Goal: Task Accomplishment & Management: Manage account settings

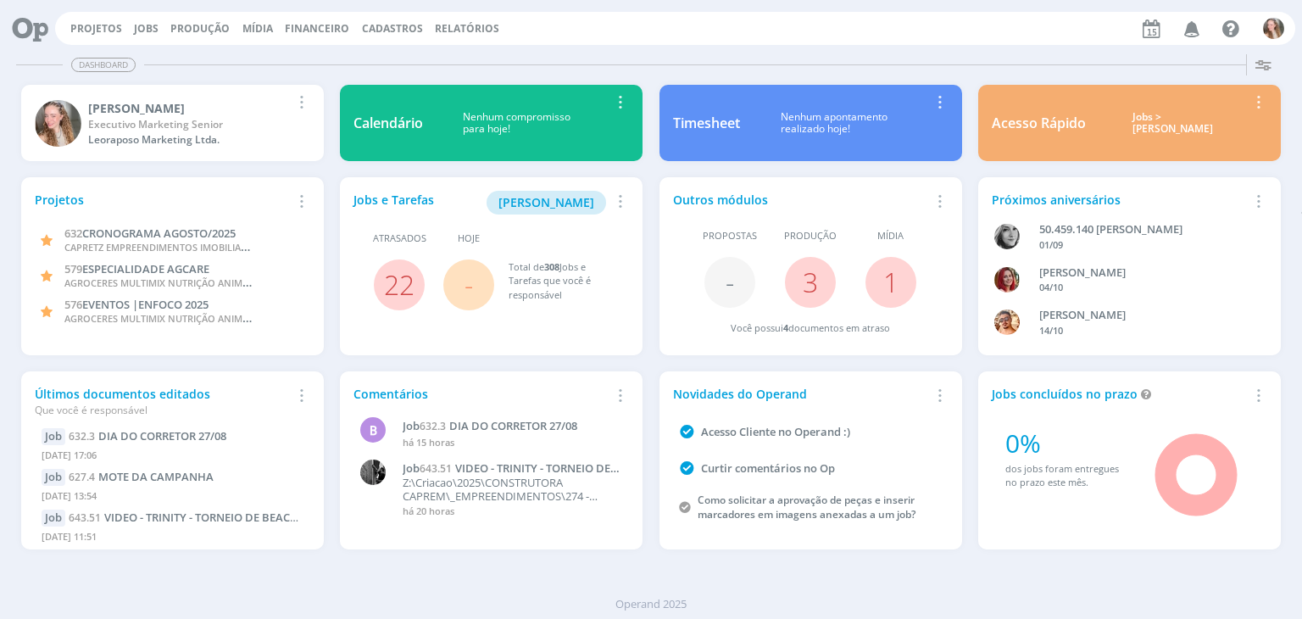
click at [1235, 165] on div "Acesso Rápido Jobs > Minha pauta Editar Remover Card" at bounding box center [1128, 123] width 319 height 92
click at [85, 25] on link "Projetos" at bounding box center [96, 28] width 52 height 14
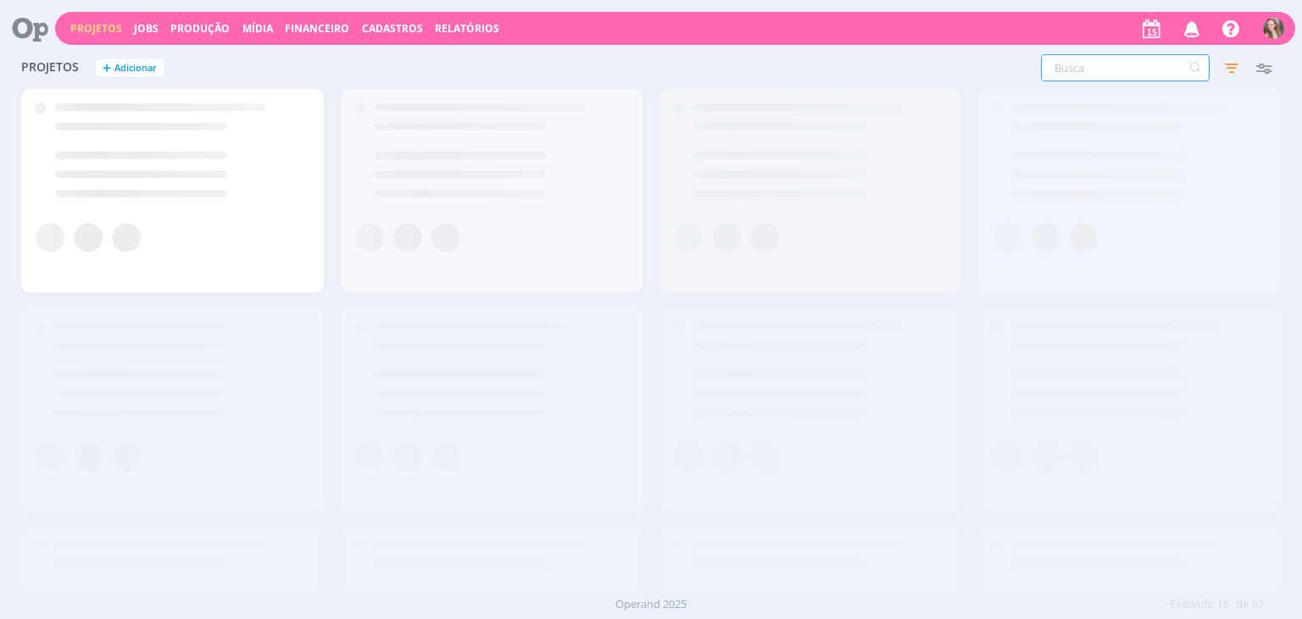
click at [1068, 69] on input "text" at bounding box center [1125, 67] width 169 height 27
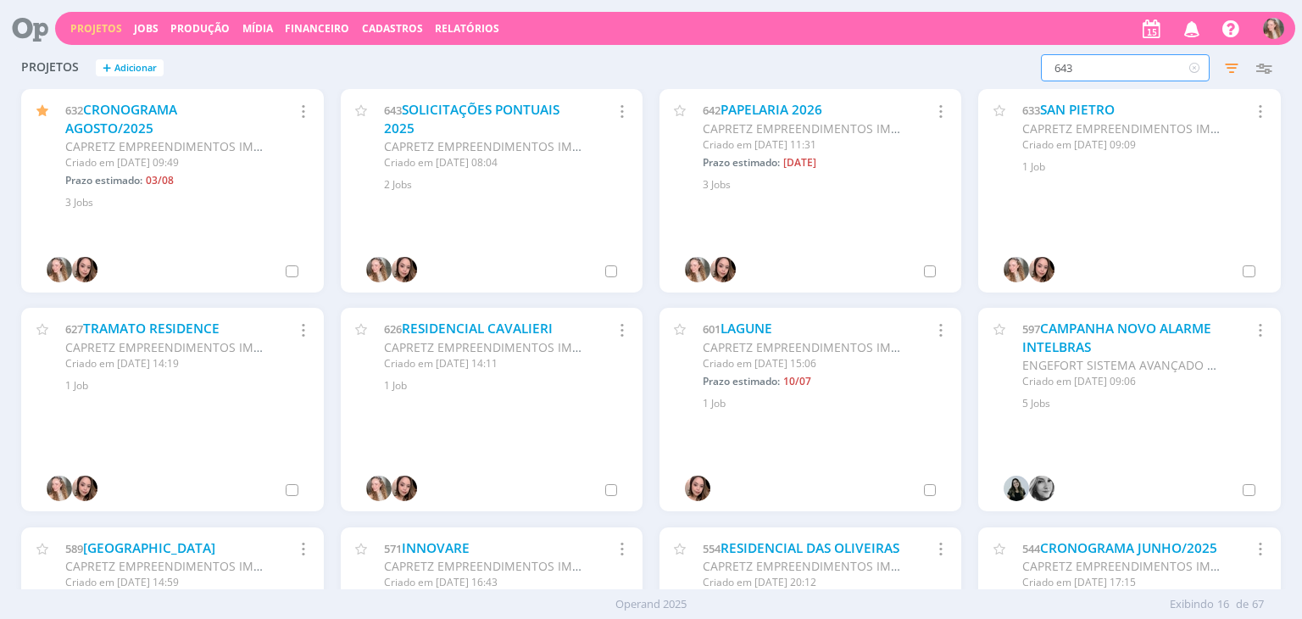
type input "643"
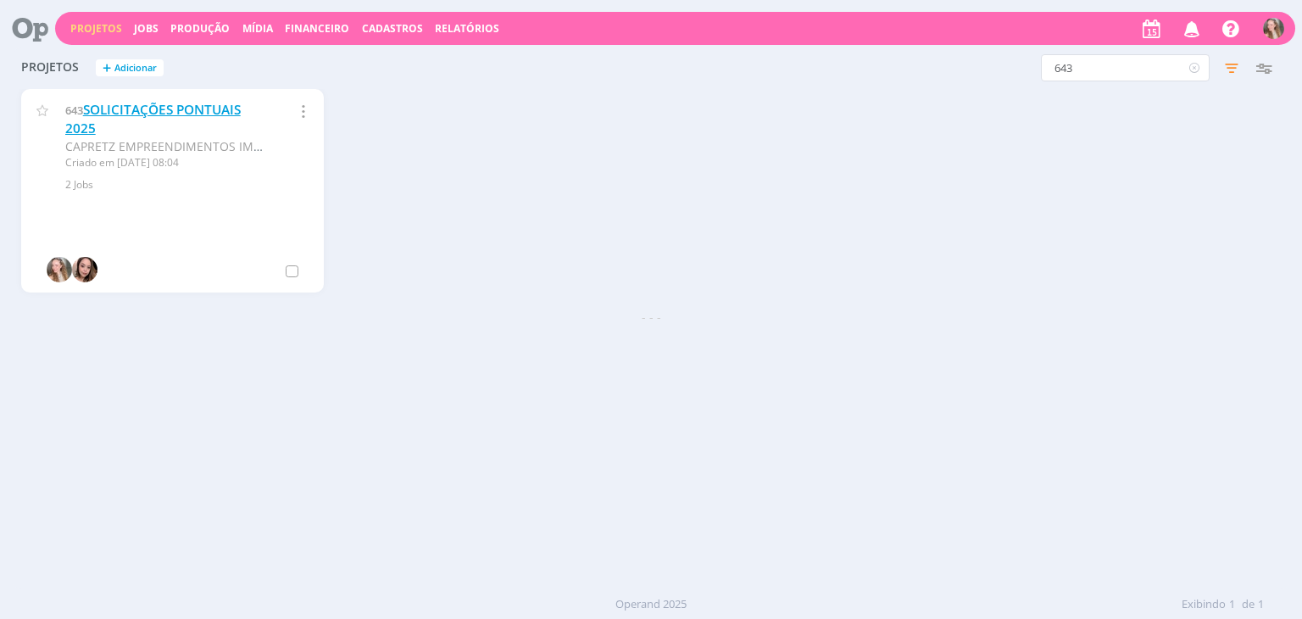
click at [129, 113] on link "SOLICITAÇÕES PONTUAIS 2025" at bounding box center [152, 119] width 175 height 36
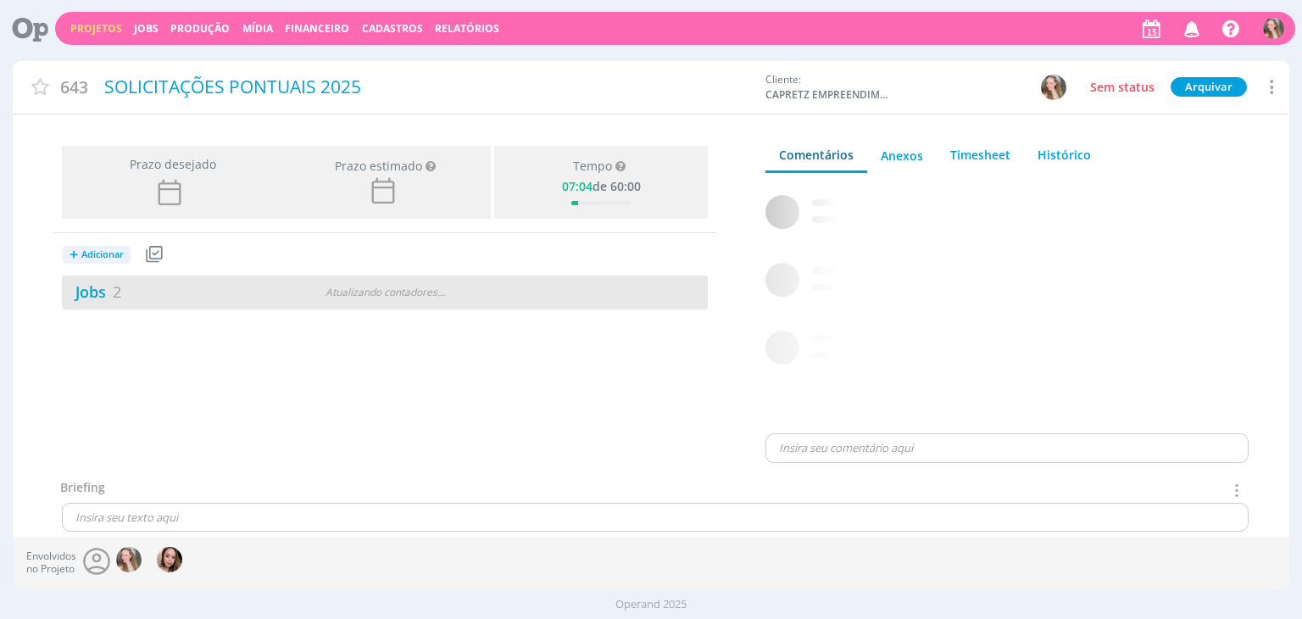
click at [226, 282] on div "Jobs 2" at bounding box center [171, 291] width 219 height 23
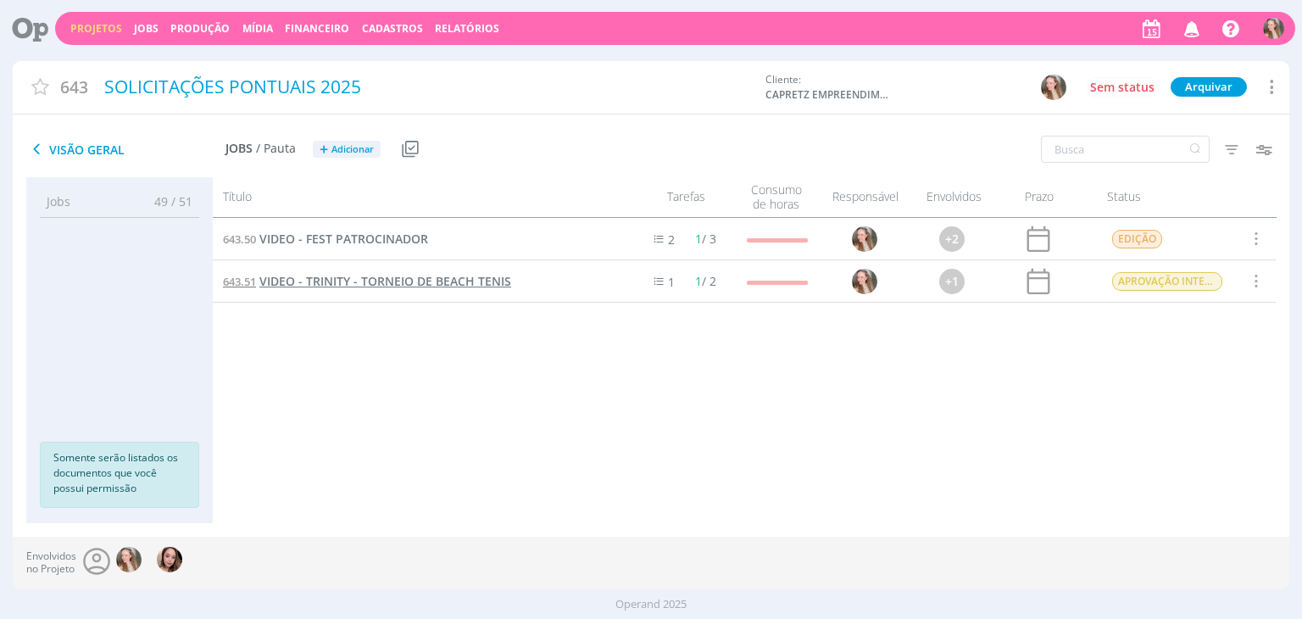
click at [366, 286] on span "VIDEO - TRINITY - TORNEIO DE BEACH TENIS" at bounding box center [385, 281] width 252 height 16
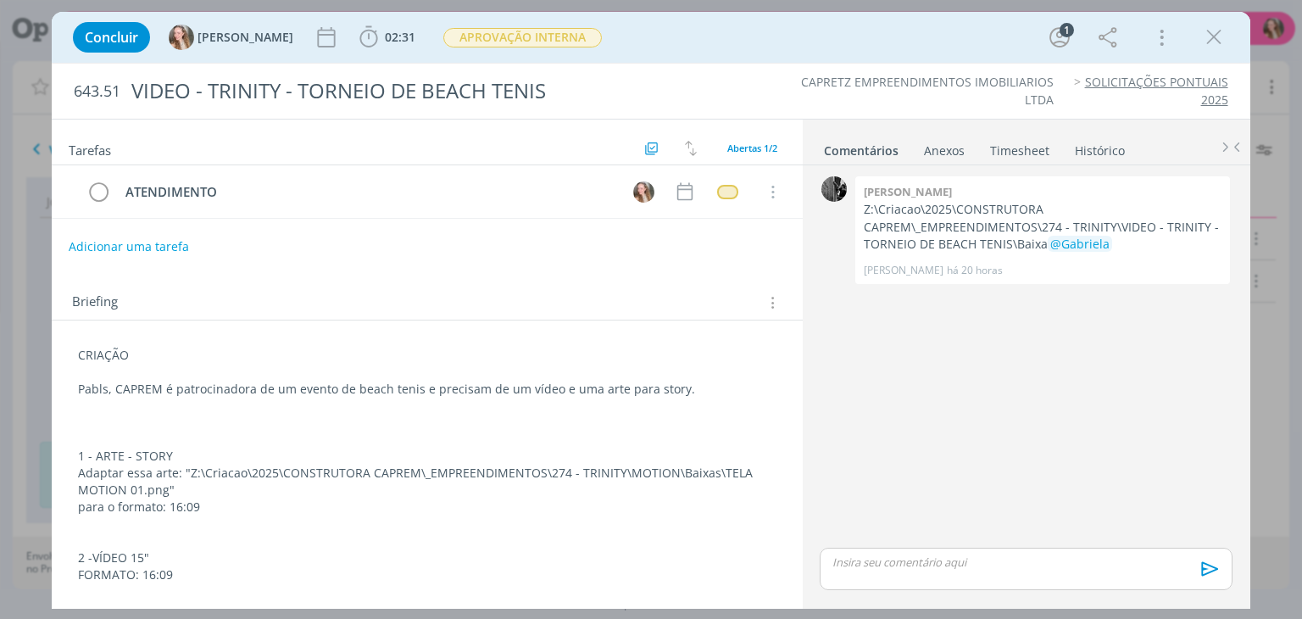
click at [129, 247] on button "Adicionar uma tarefa" at bounding box center [129, 246] width 120 height 29
type input "C"
type input "LR FILMS"
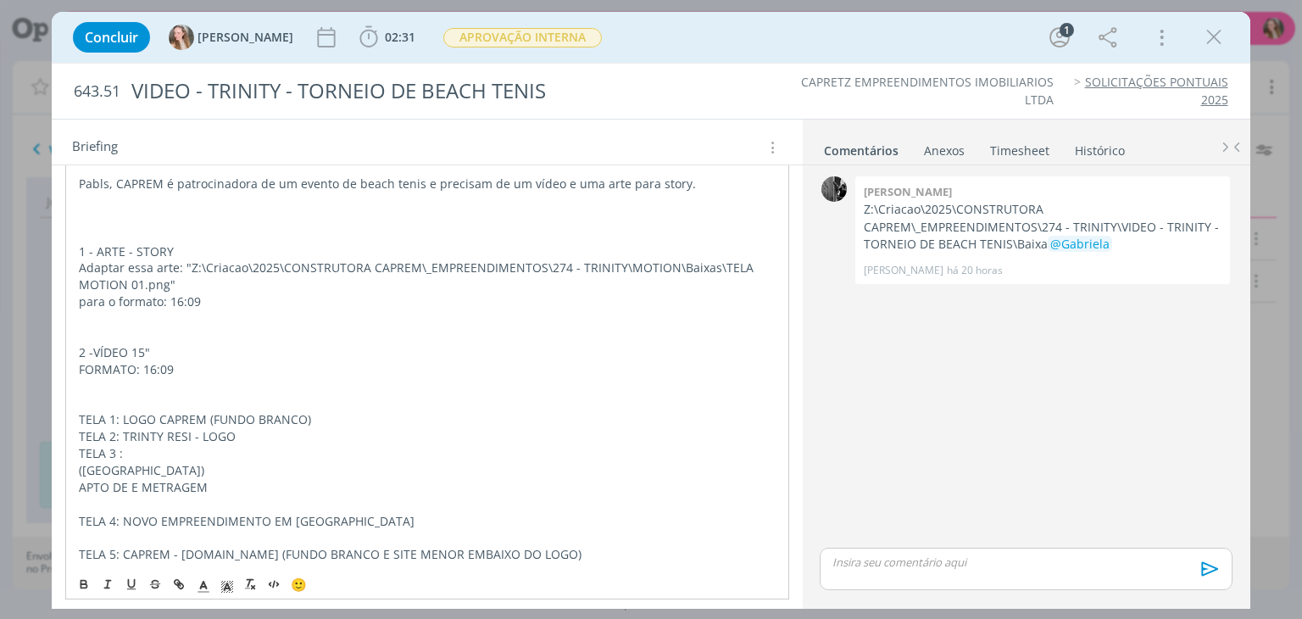
scroll to position [339, 0]
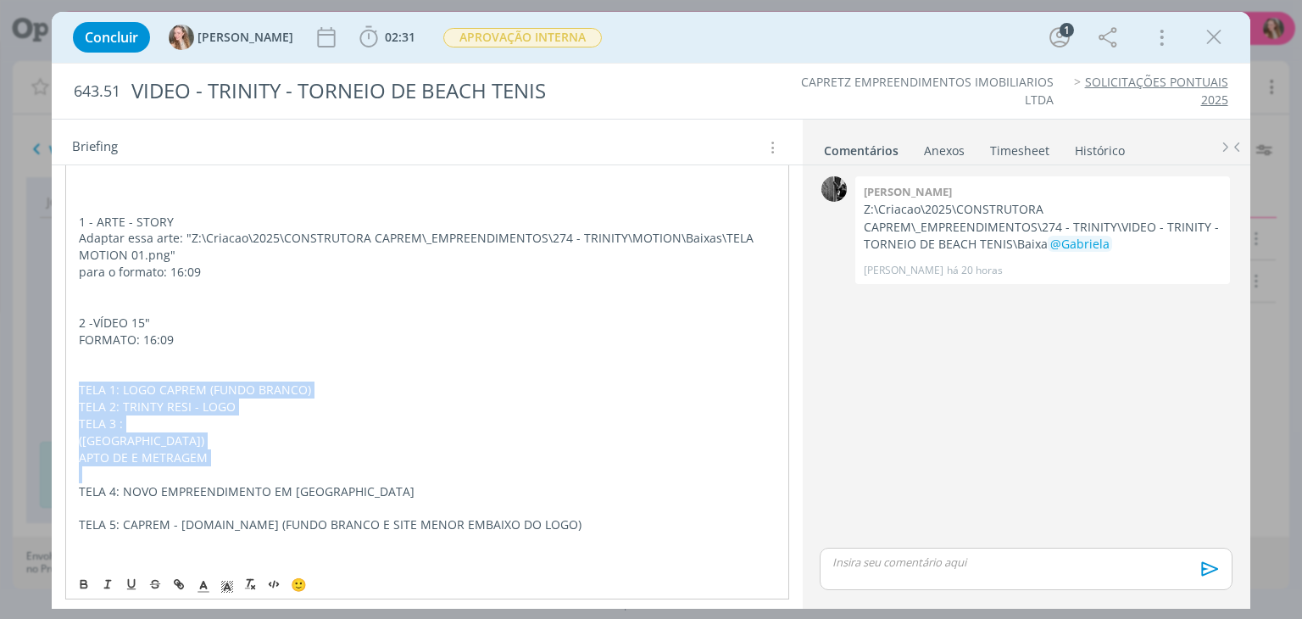
drag, startPoint x: 257, startPoint y: 465, endPoint x: 69, endPoint y: 387, distance: 203.6
click at [69, 387] on div "-------------------------------------------- CRIAÇÃO Pabls, CAPREM é patrocinad…" at bounding box center [426, 339] width 723 height 569
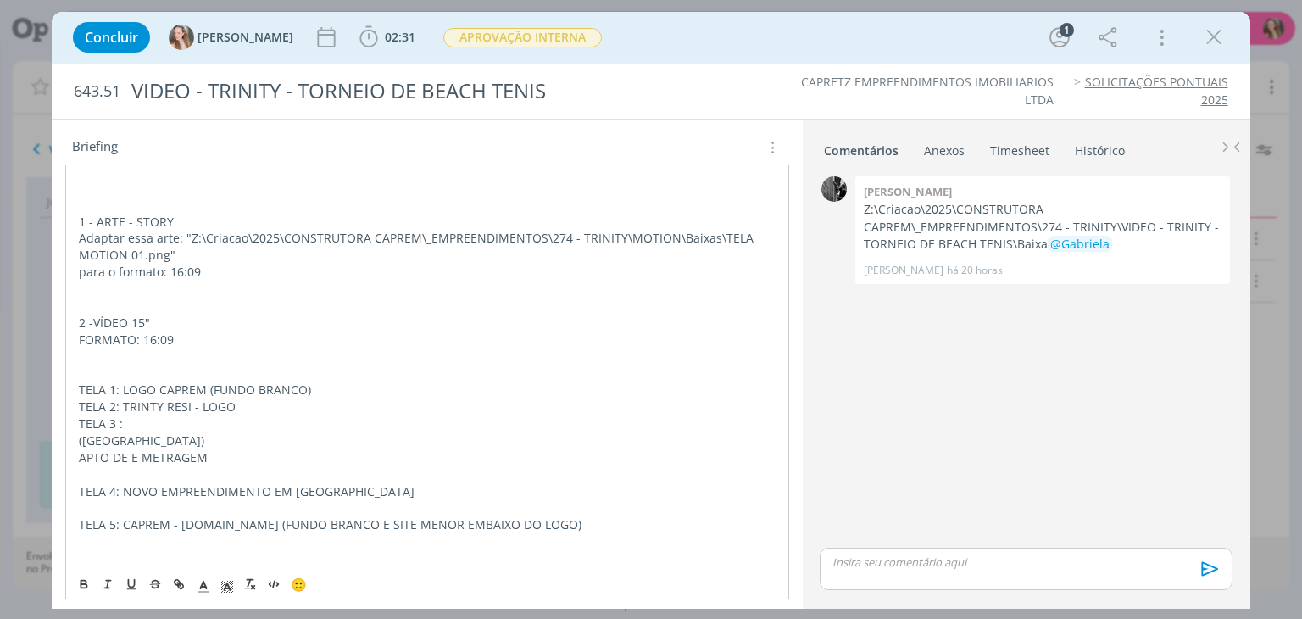
click at [429, 516] on p "TELA 5: CAPREM - [DOMAIN_NAME] (FUNDO BRANCO E SITE MENOR EMBAIXO DO LOGO)" at bounding box center [427, 524] width 696 height 17
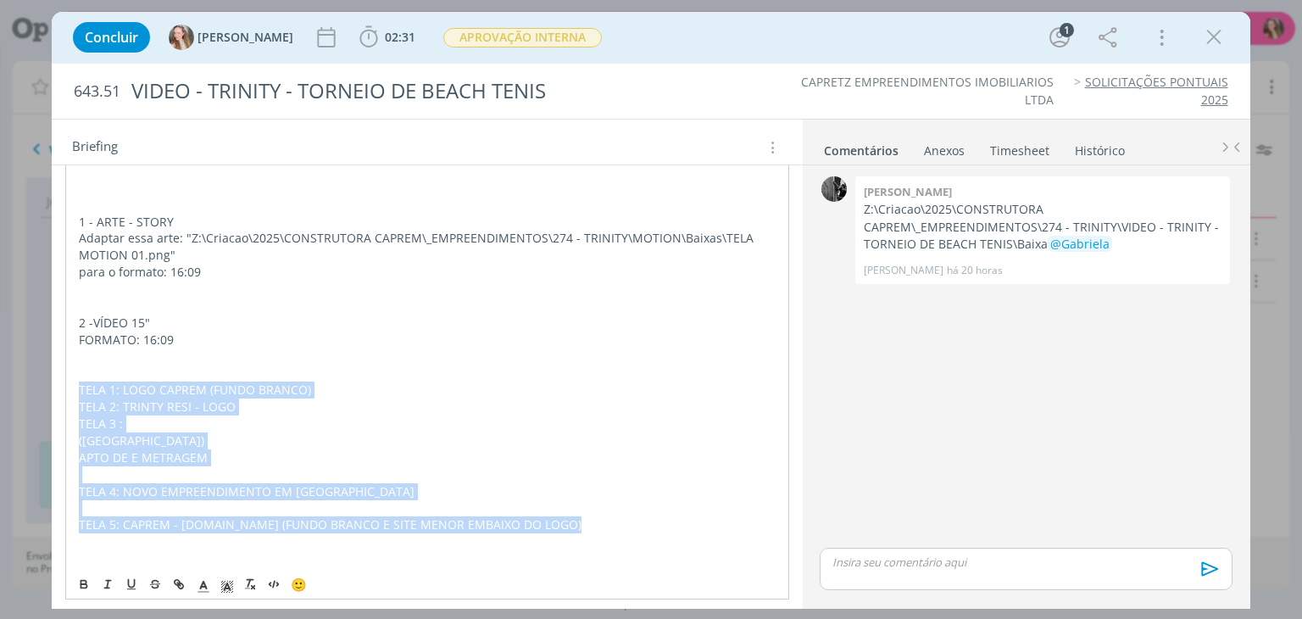
drag, startPoint x: 599, startPoint y: 530, endPoint x: 69, endPoint y: 384, distance: 549.3
click at [69, 384] on div "-------------------------------------------- CRIAÇÃO Pabls, CAPREM é patrocinad…" at bounding box center [426, 339] width 723 height 569
copy div "TELA 1: LOGO CAPREM (FUNDO BRANCO) TELA 2: TRINTY RESI - LOGO TELA 3 : (TORRE S…"
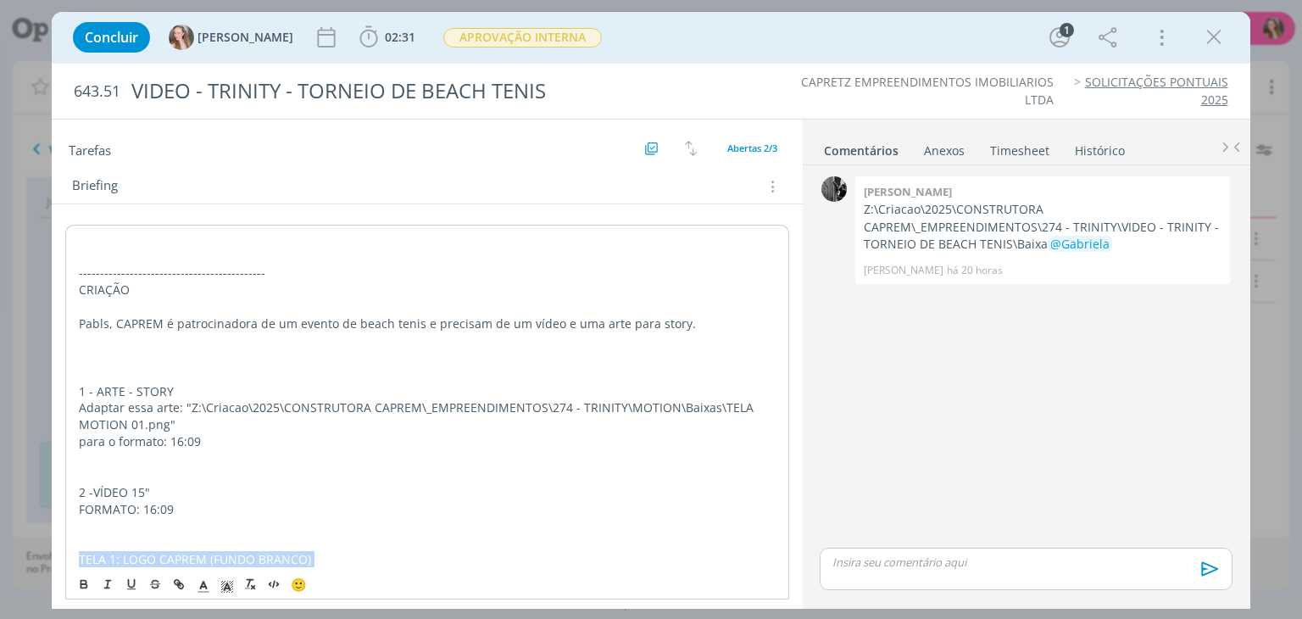
scroll to position [85, 0]
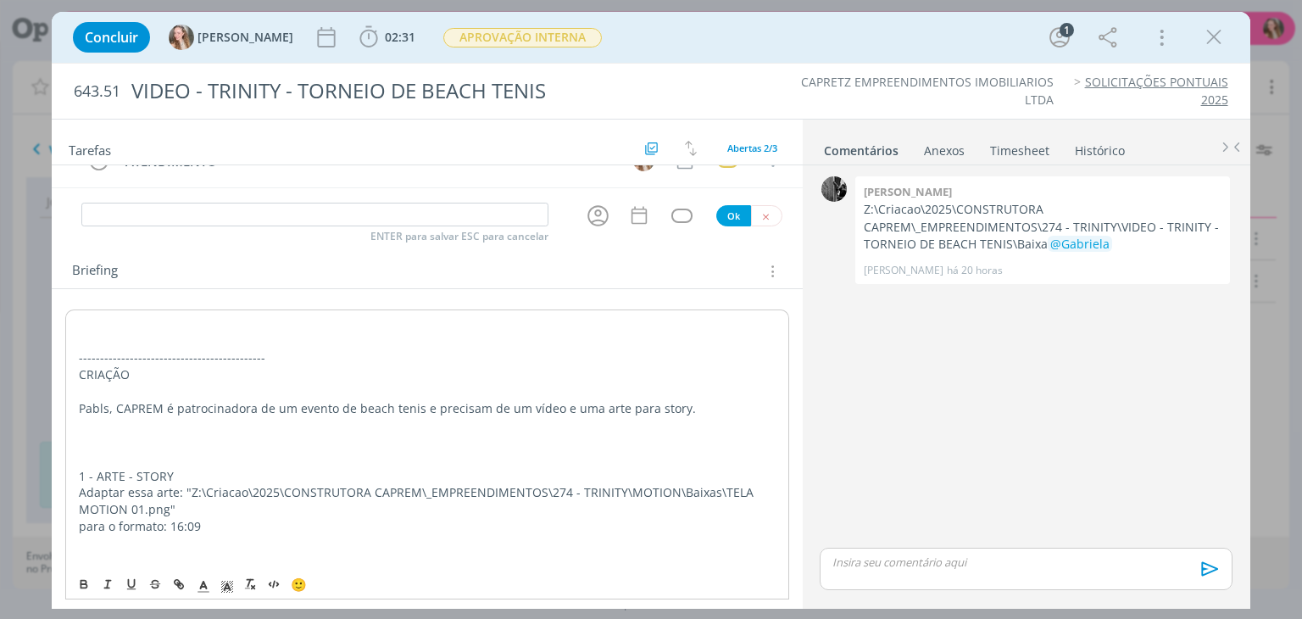
click at [153, 349] on p "--------------------------------------------" at bounding box center [427, 357] width 696 height 17
click at [153, 328] on p "dialog" at bounding box center [427, 324] width 696 height 17
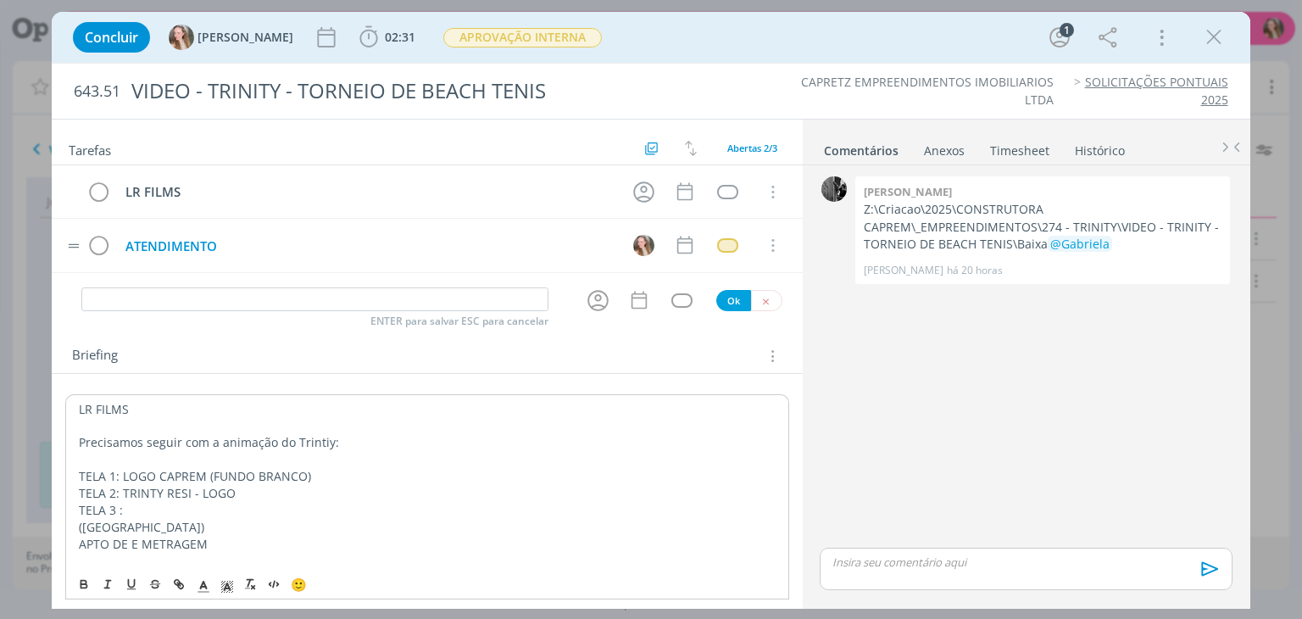
scroll to position [0, 0]
click at [632, 191] on icon "dialog" at bounding box center [643, 192] width 26 height 26
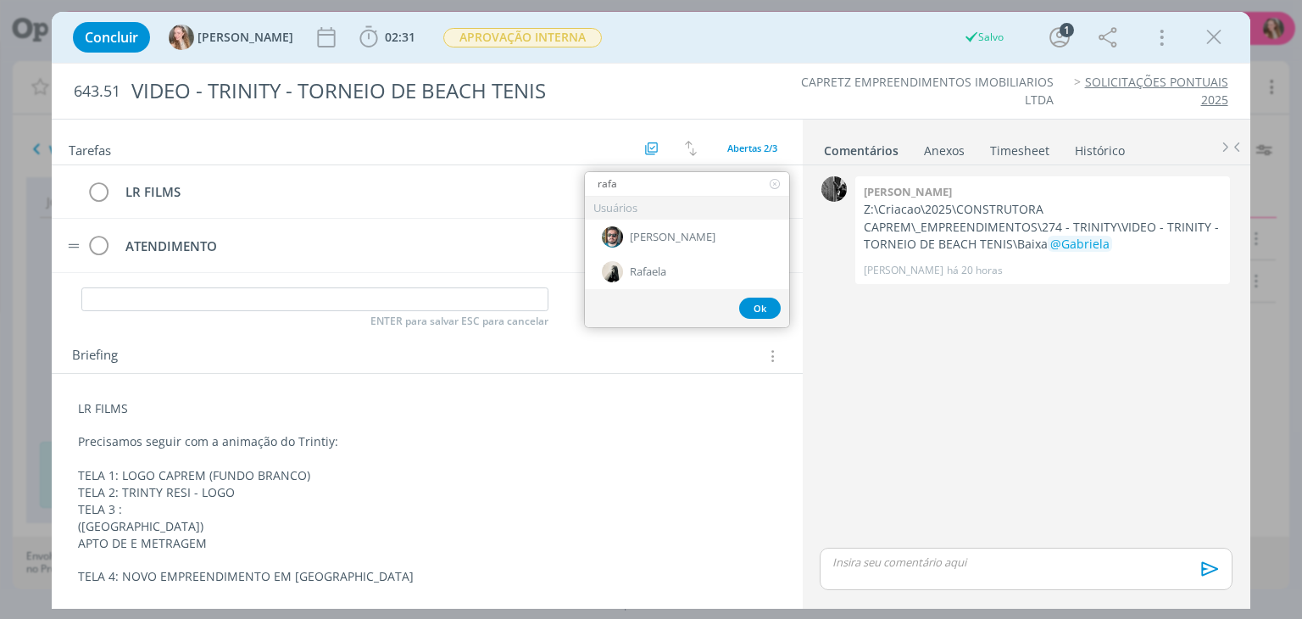
type input "rafa"
click at [675, 238] on div "[PERSON_NAME]" at bounding box center [687, 236] width 204 height 35
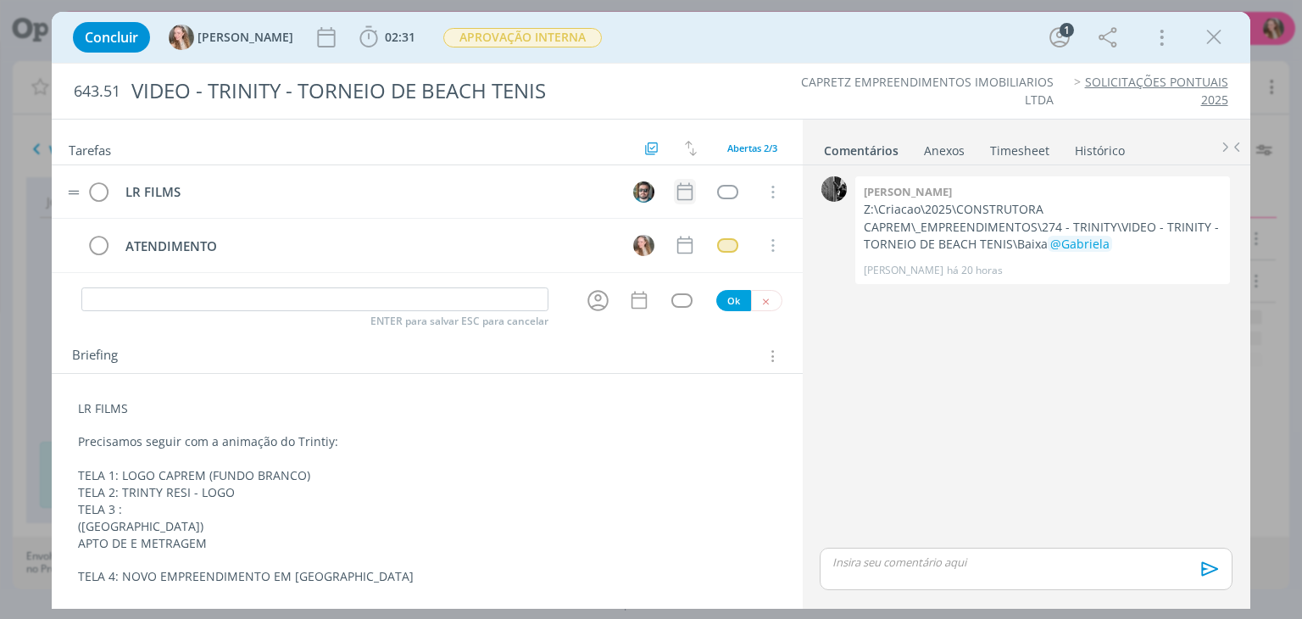
click at [684, 198] on icon "dialog" at bounding box center [683, 192] width 15 height 18
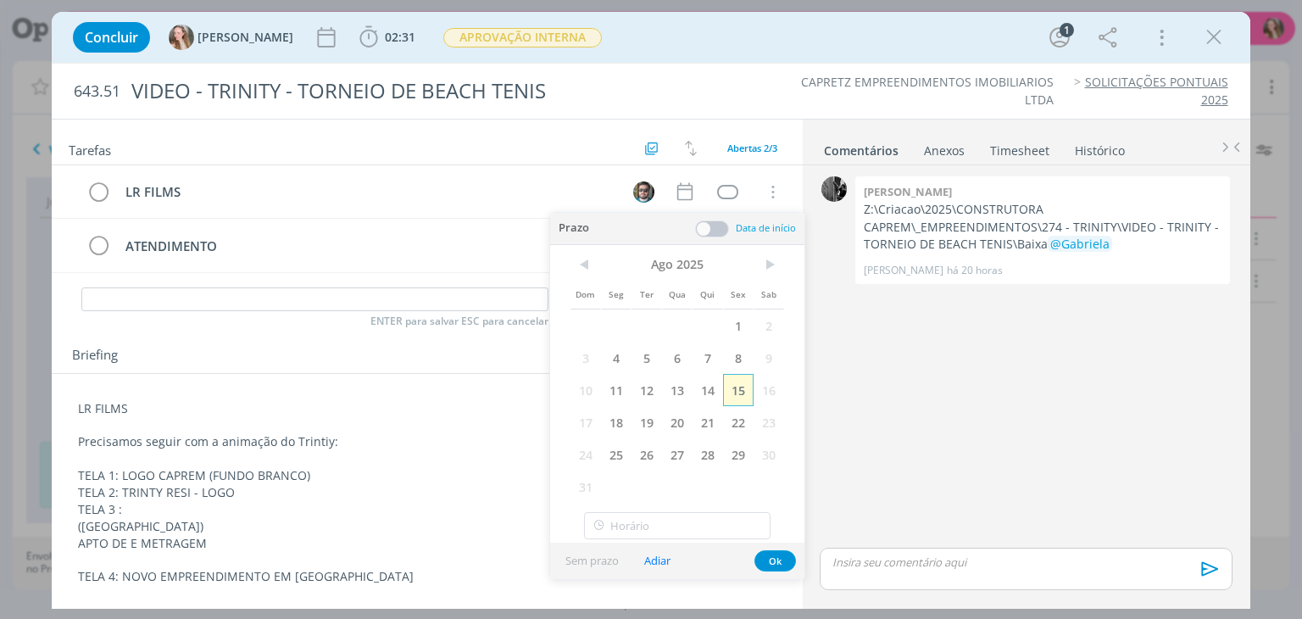
click at [738, 388] on span "15" at bounding box center [738, 390] width 31 height 32
click at [783, 567] on button "Ok" at bounding box center [775, 560] width 42 height 21
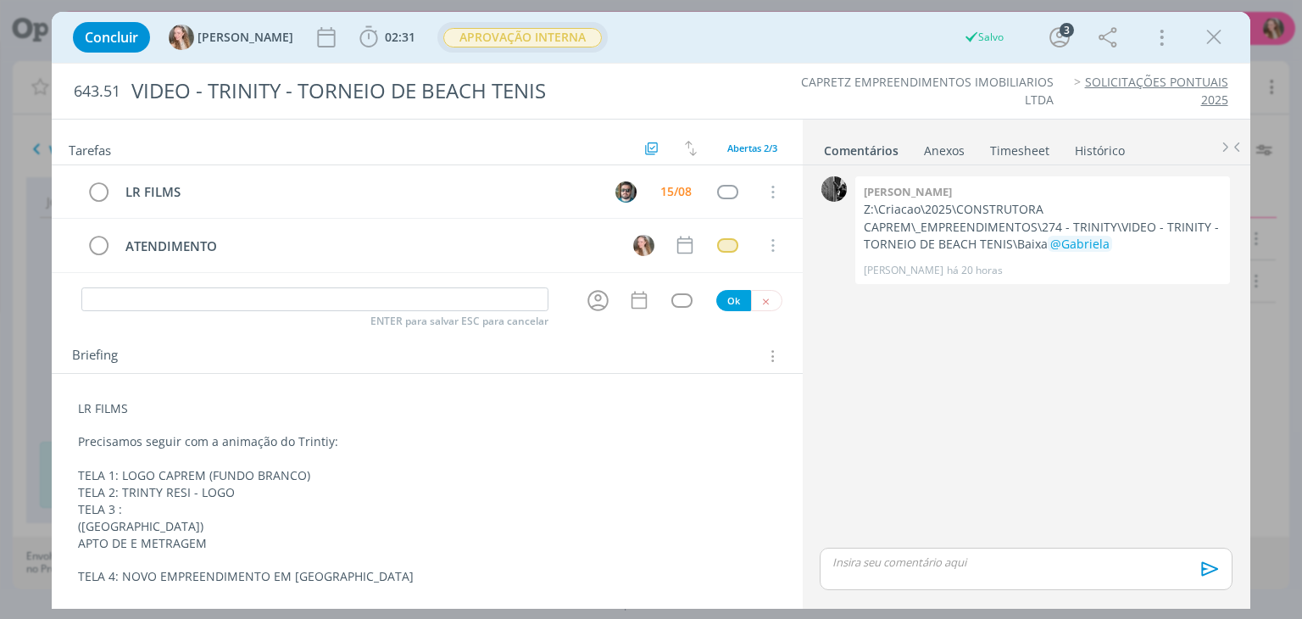
click at [447, 34] on span "APROVAÇÃO INTERNA" at bounding box center [522, 37] width 158 height 19
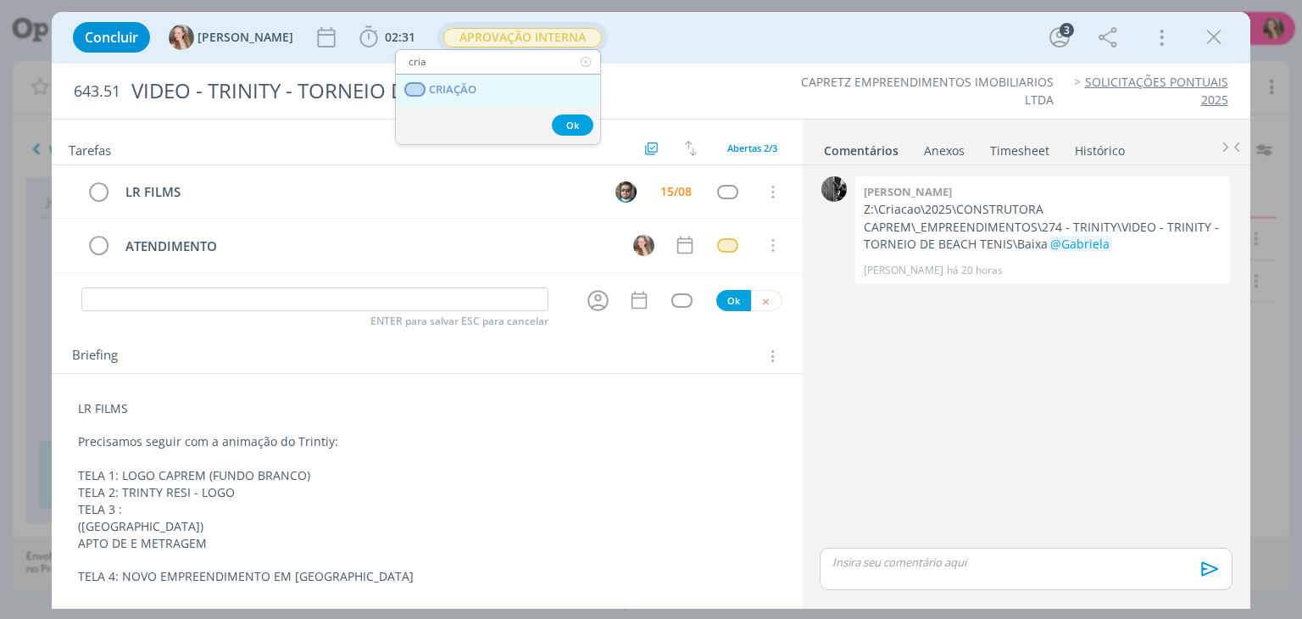
type input "cria"
click at [466, 87] on span "CRIAÇÃO" at bounding box center [453, 90] width 47 height 14
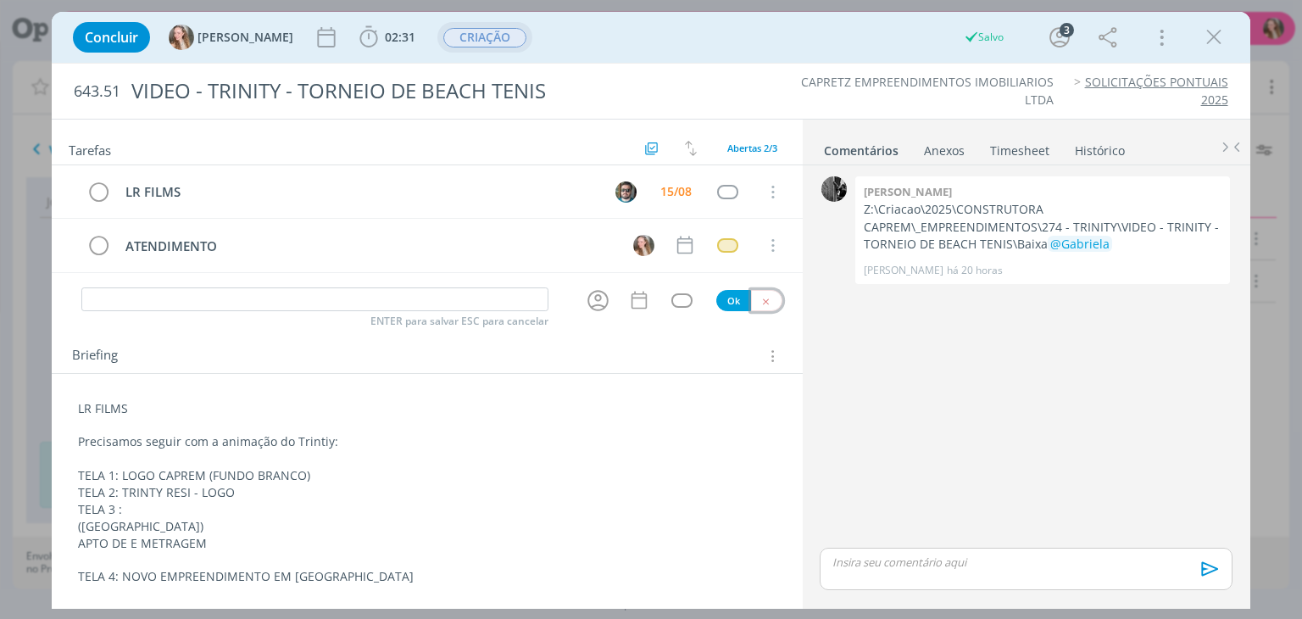
click at [760, 296] on icon "dialog" at bounding box center [765, 301] width 11 height 11
click at [1211, 31] on icon "dialog" at bounding box center [1213, 37] width 25 height 25
